Goal: Information Seeking & Learning: Learn about a topic

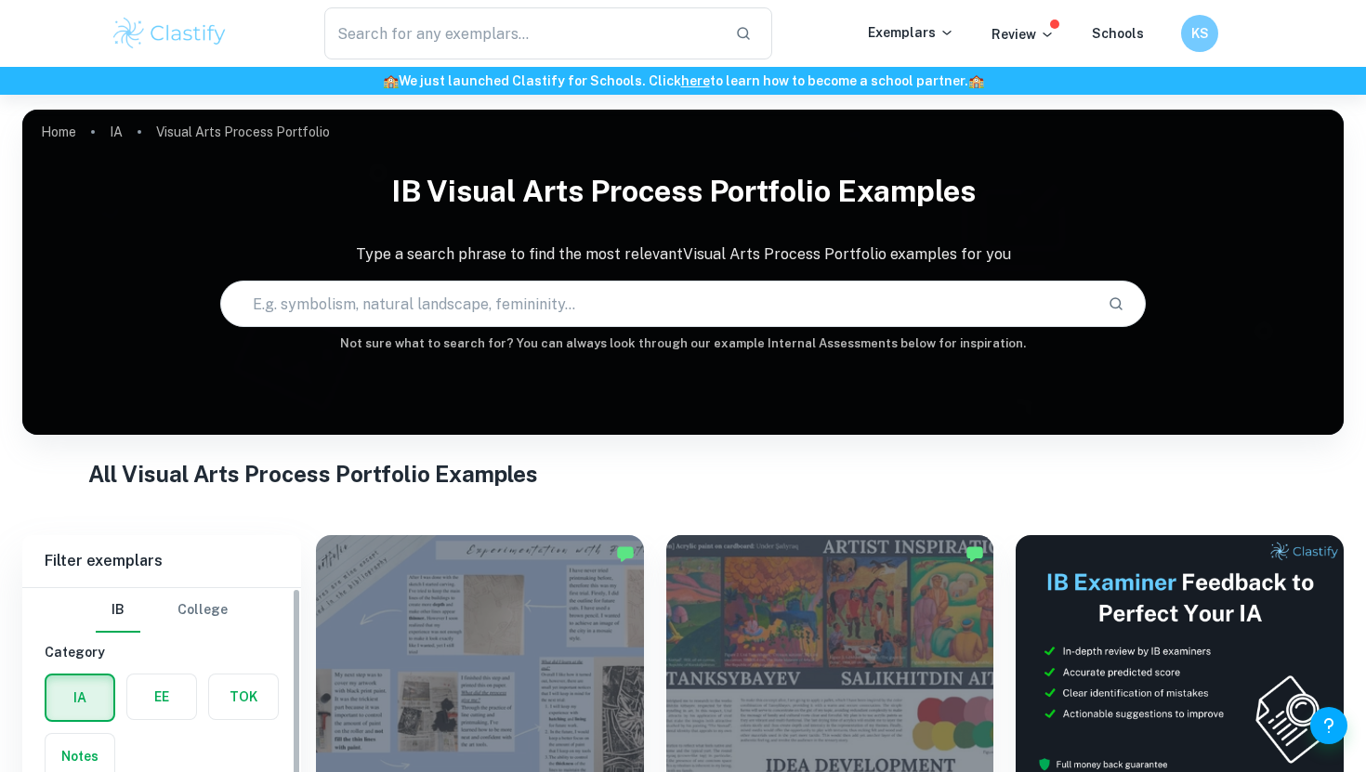
scroll to position [721, 0]
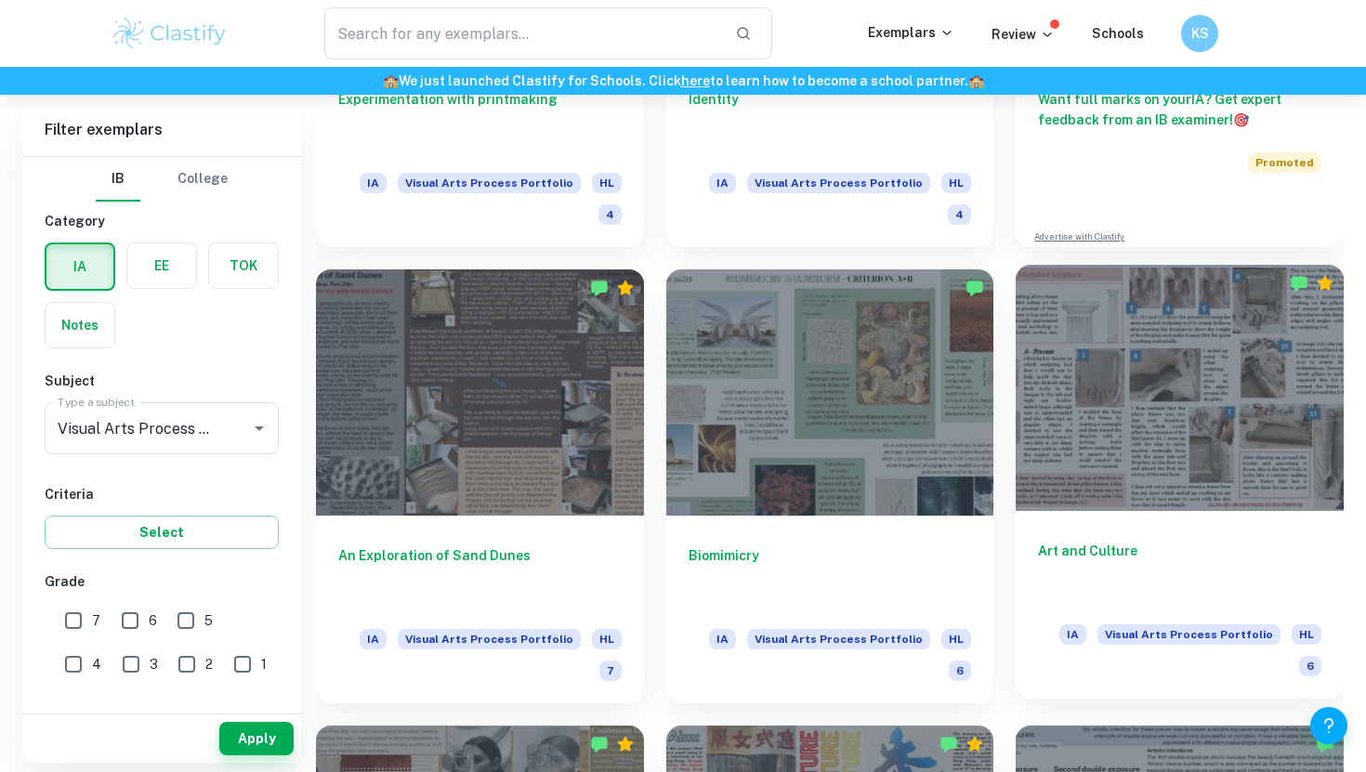
click at [1164, 443] on div at bounding box center [1180, 387] width 328 height 245
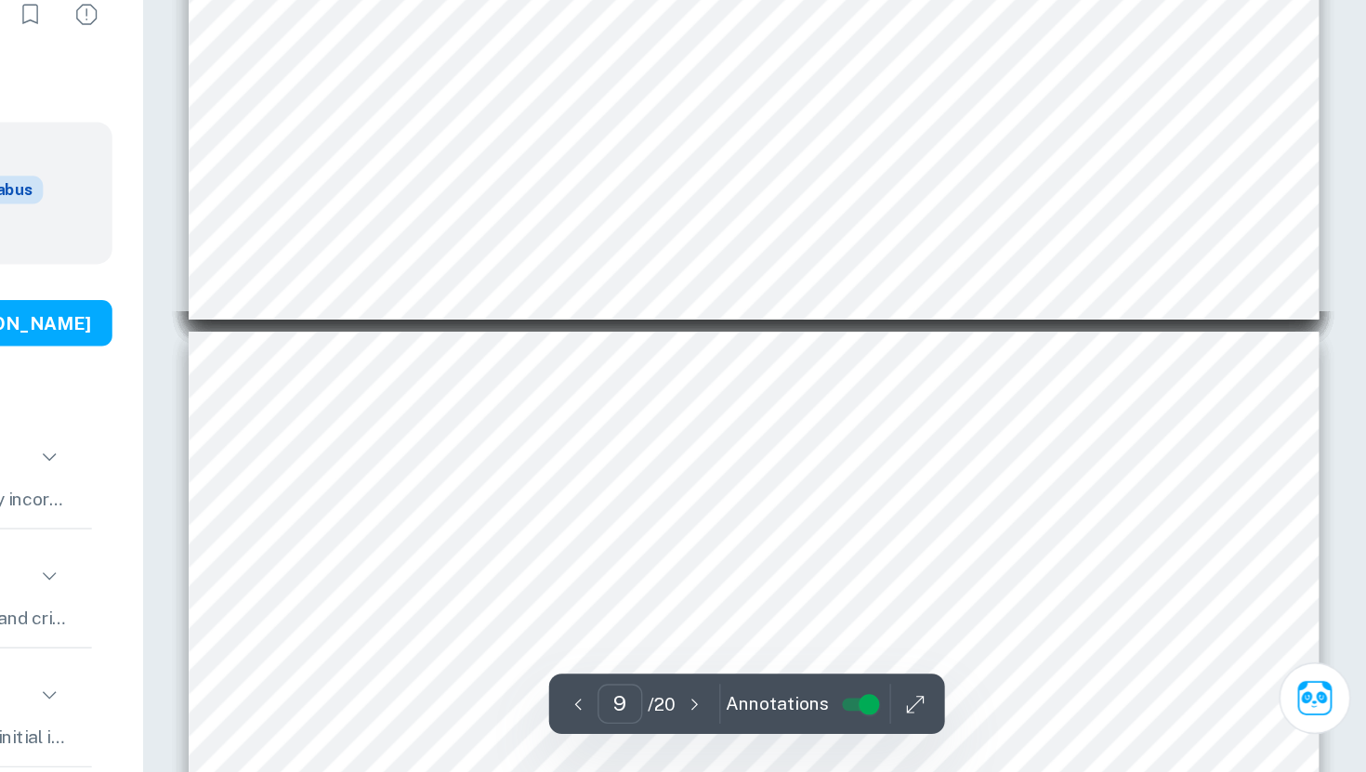
scroll to position [4038, 0]
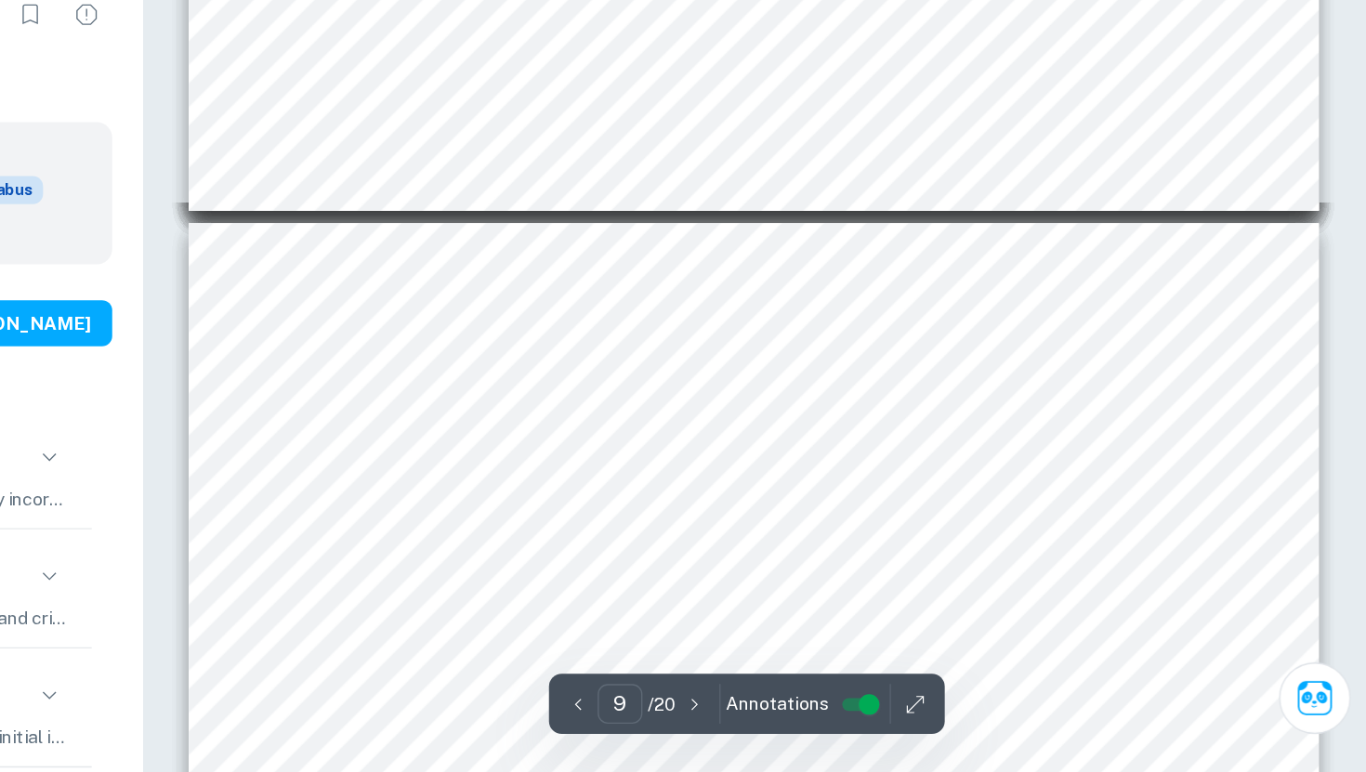
type input "10"
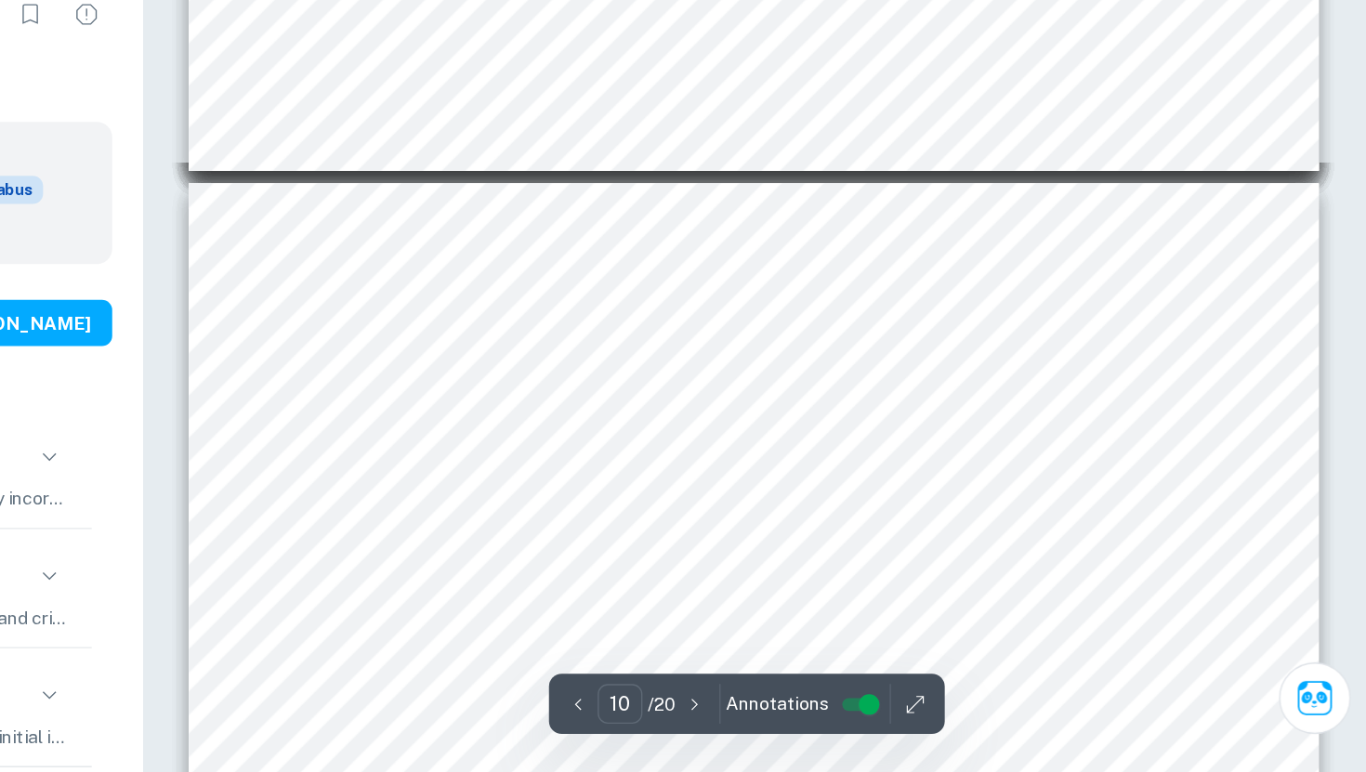
scroll to position [4117, 0]
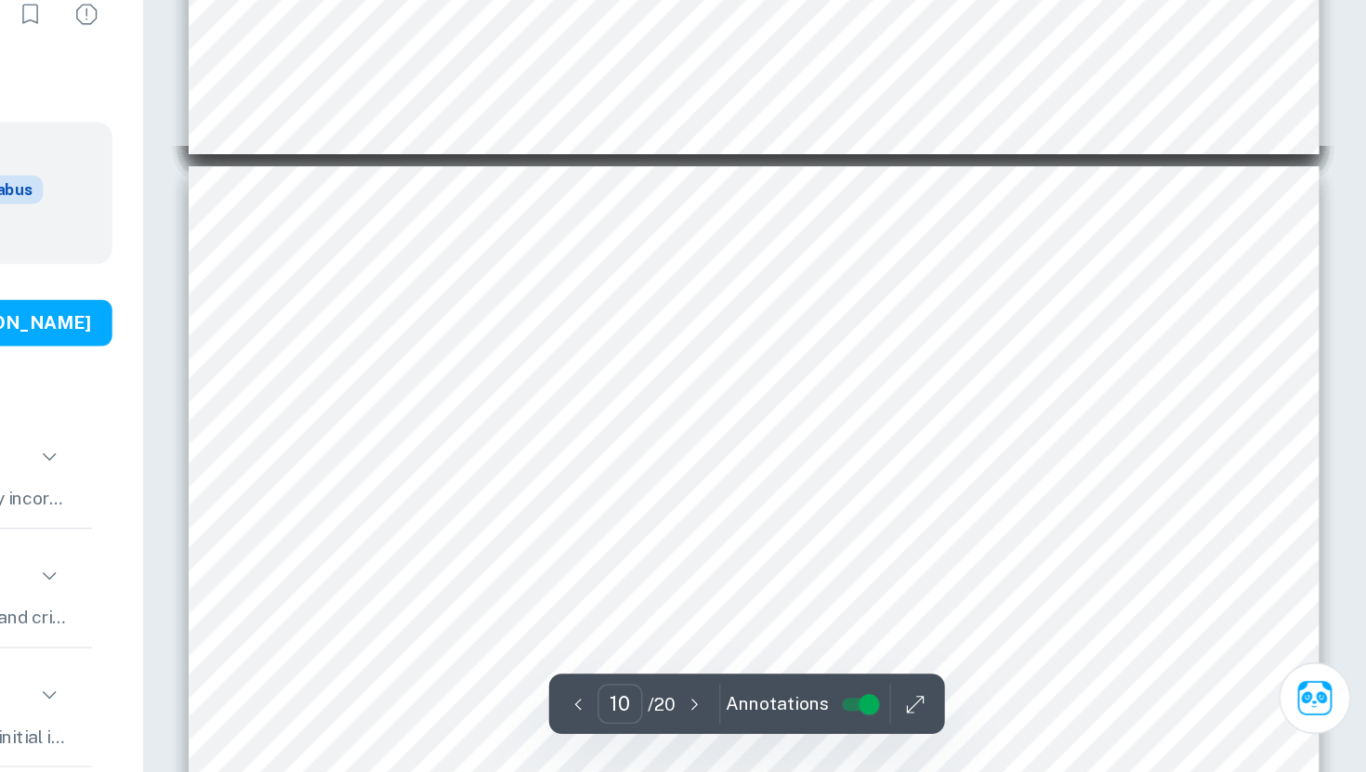
click at [701, 426] on span "of a monoprint. [PERSON_NAME] ([DATE]-[DATE]) was a painter who discovered the" at bounding box center [706, 422] width 356 height 9
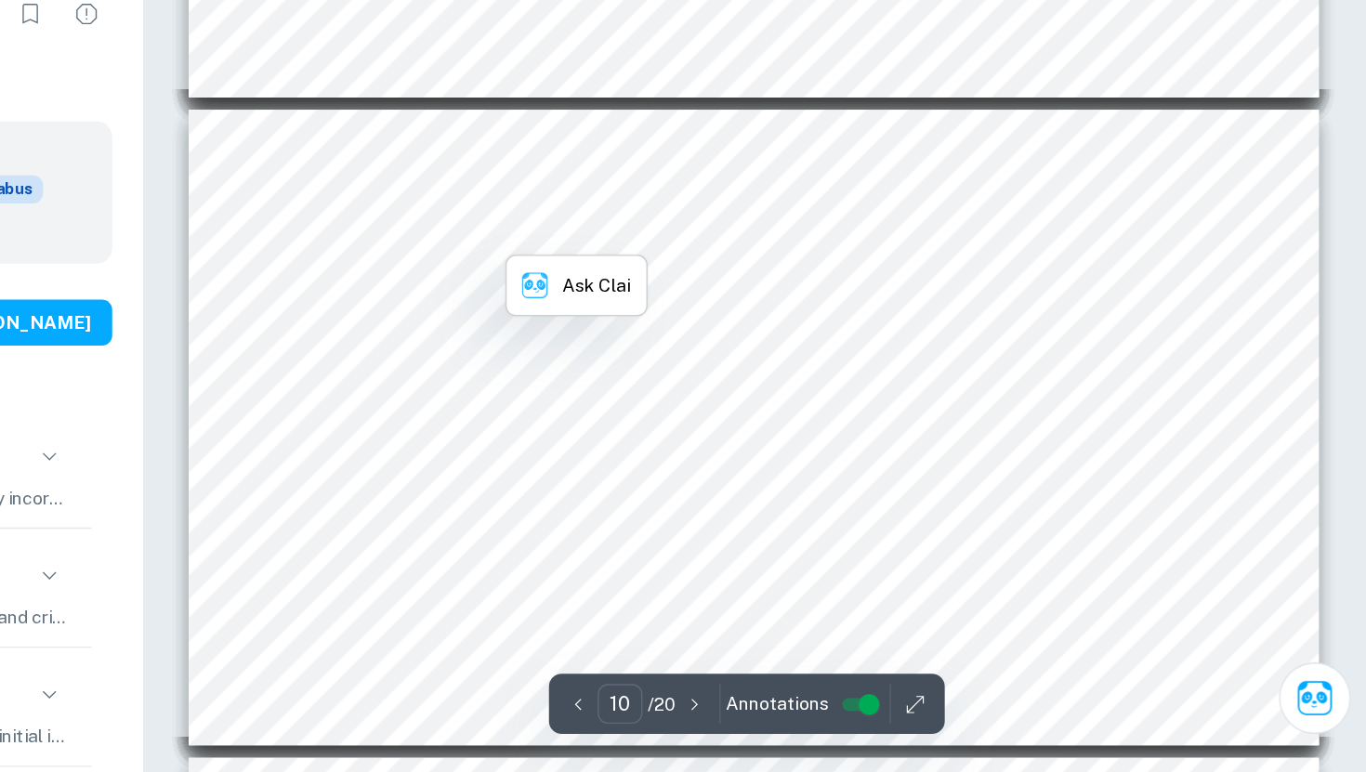
scroll to position [4191, 0]
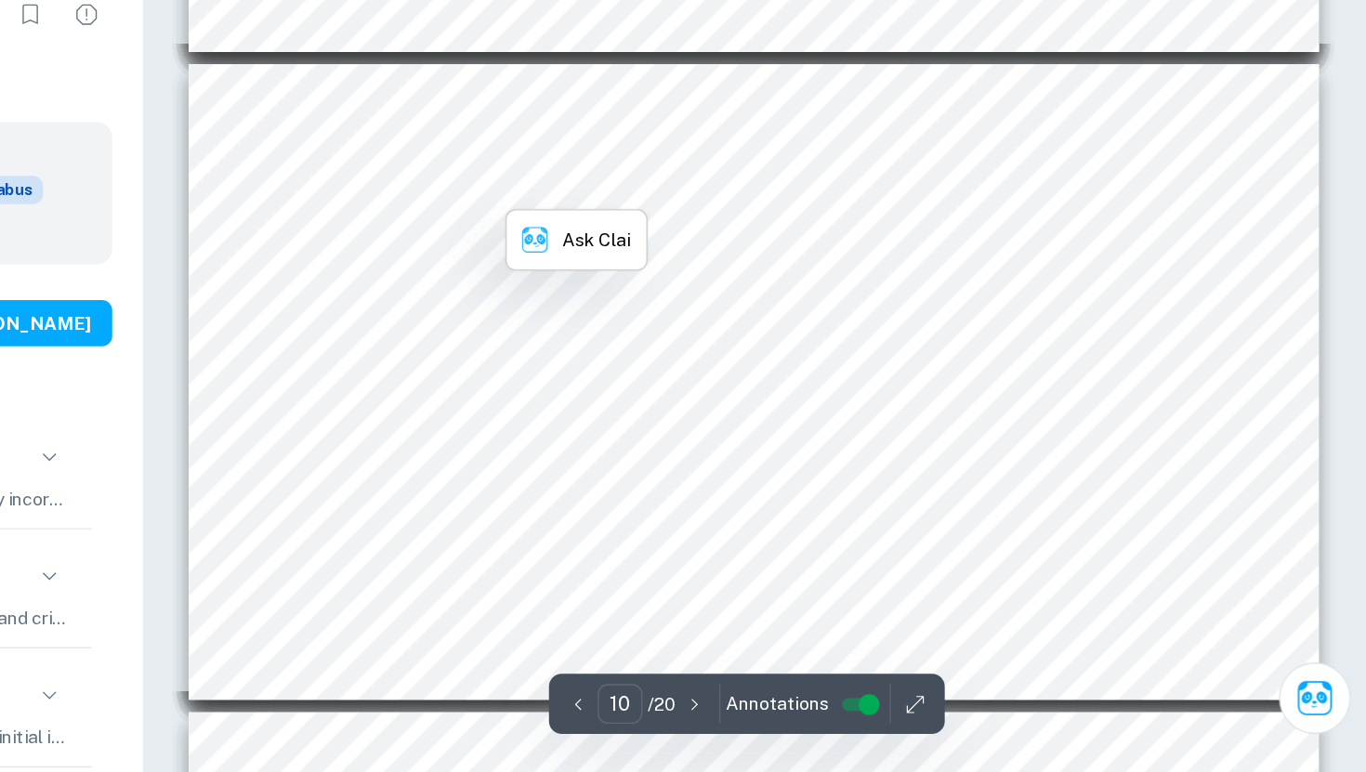
click at [894, 440] on span "represent" at bounding box center [908, 435] width 39 height 9
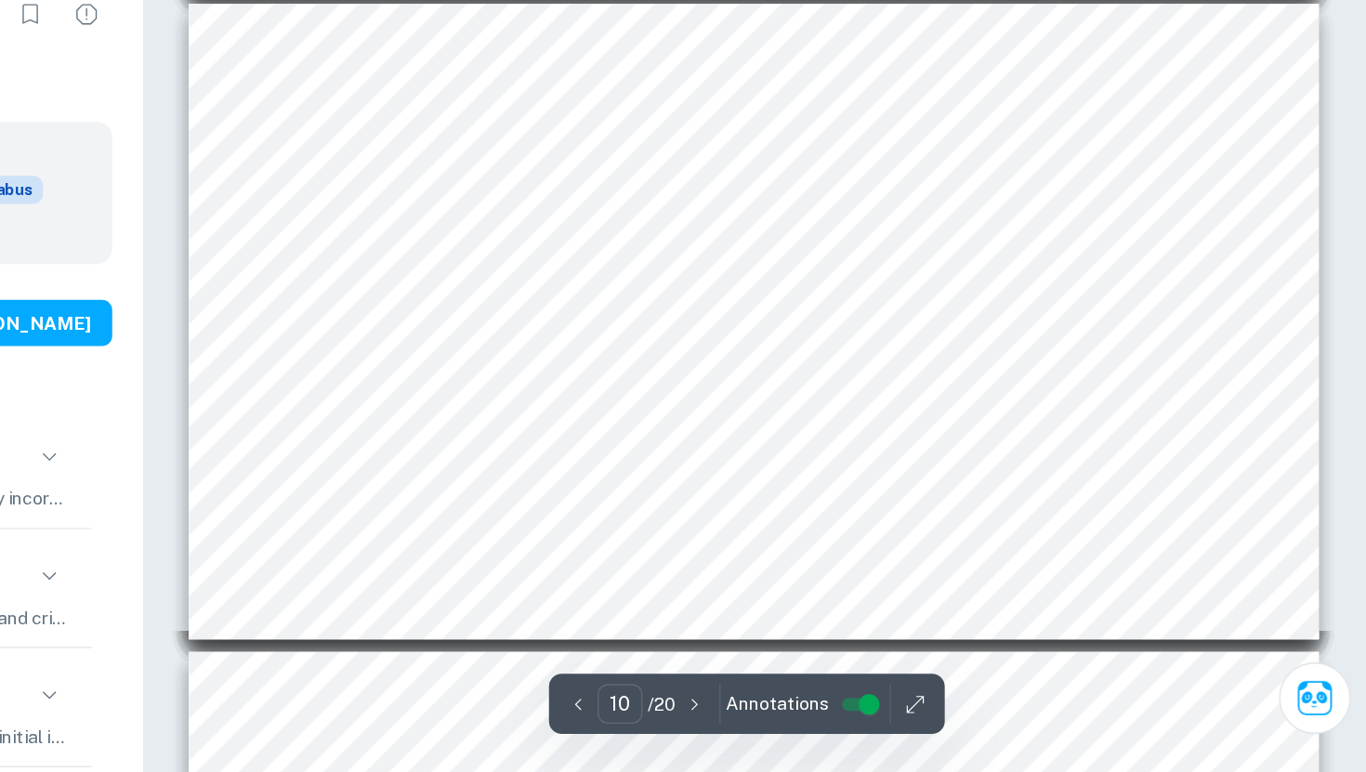
scroll to position [4239, 0]
